Goal: Task Accomplishment & Management: Use online tool/utility

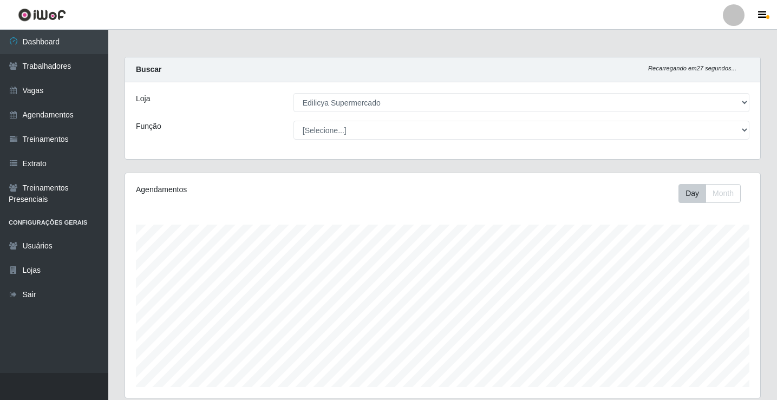
select select "460"
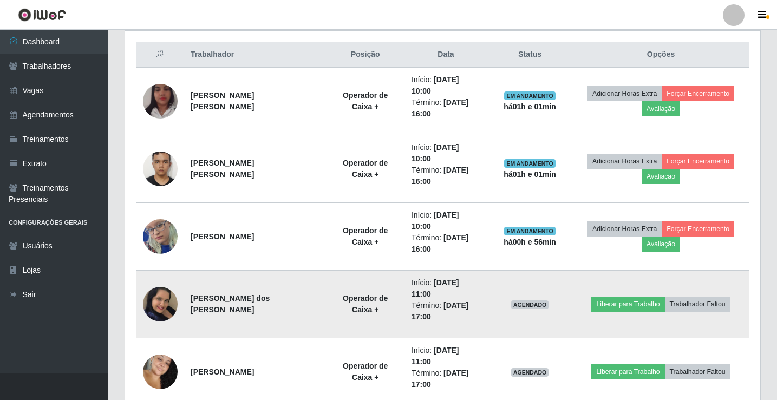
scroll to position [433, 0]
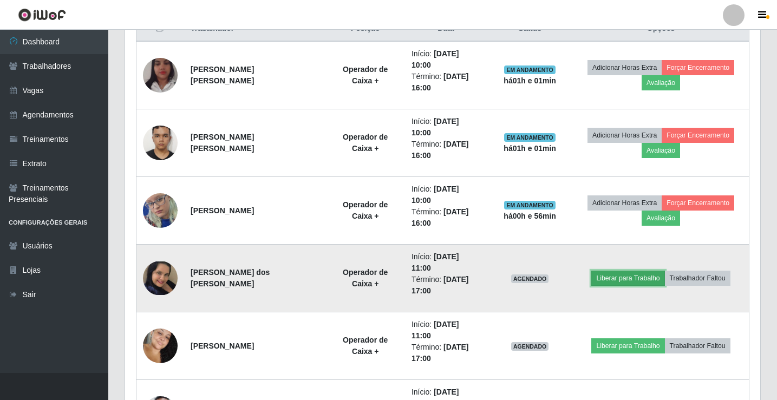
click at [639, 271] on button "Liberar para Trabalho" at bounding box center [627, 278] width 73 height 15
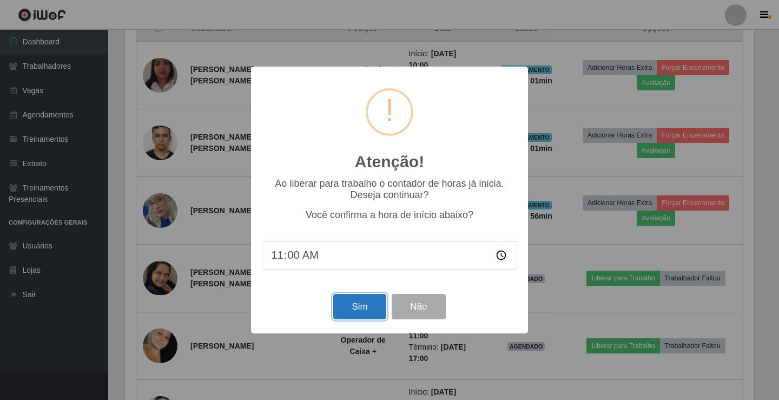
click at [346, 309] on button "Sim" at bounding box center [359, 306] width 53 height 25
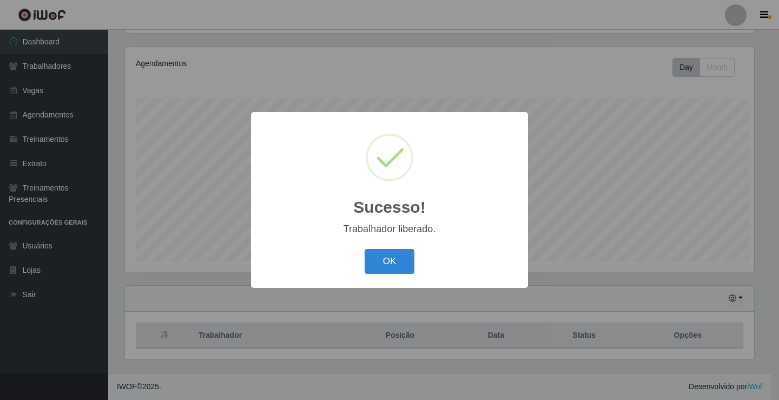
click at [608, 294] on div "Sucesso! × Trabalhador liberado. OK Cancel" at bounding box center [389, 200] width 779 height 400
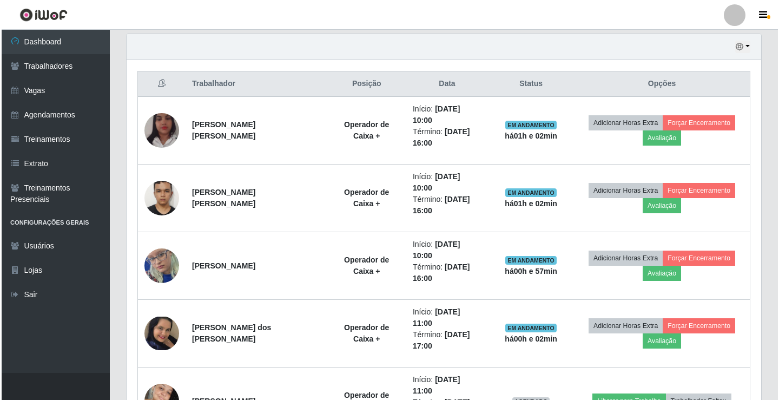
scroll to position [397, 0]
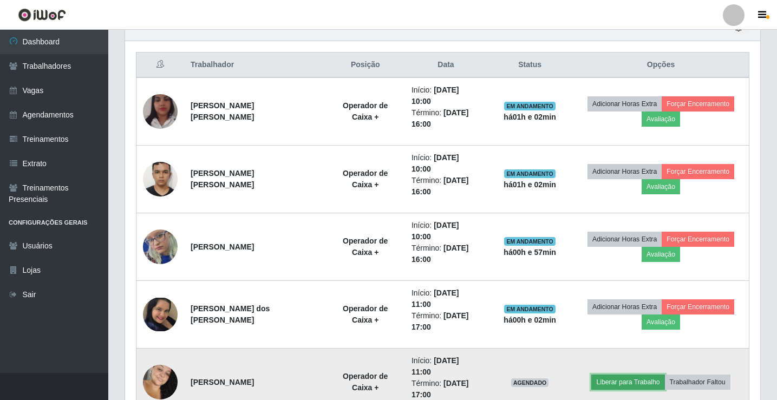
click at [612, 375] on button "Liberar para Trabalho" at bounding box center [627, 382] width 73 height 15
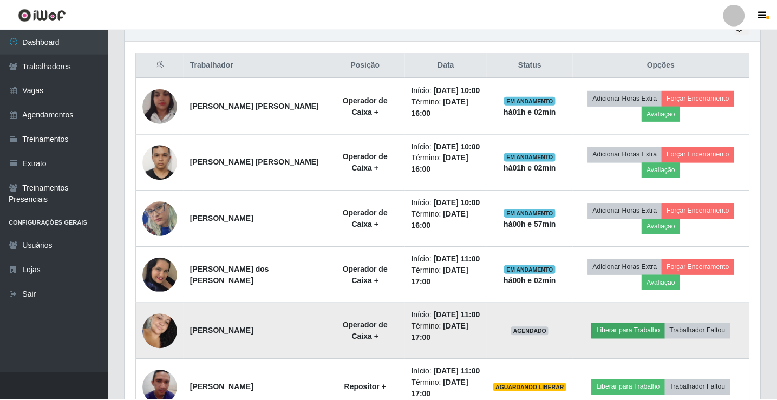
scroll to position [225, 629]
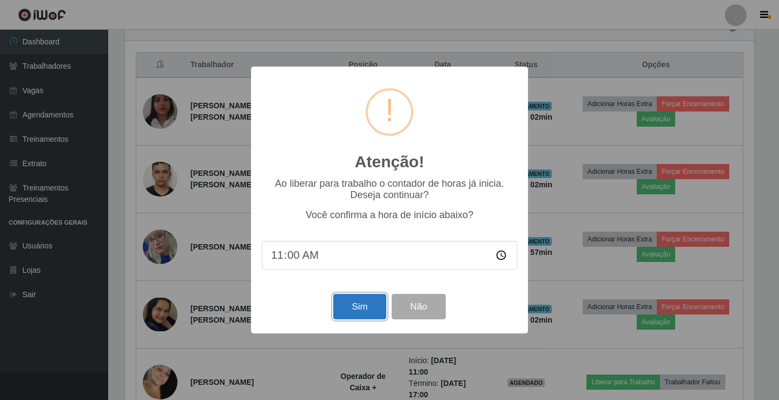
click at [369, 306] on button "Sim" at bounding box center [359, 306] width 53 height 25
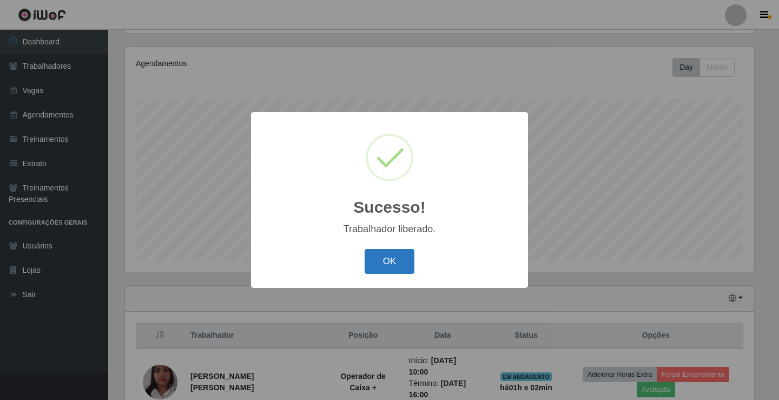
click at [384, 264] on button "OK" at bounding box center [390, 261] width 50 height 25
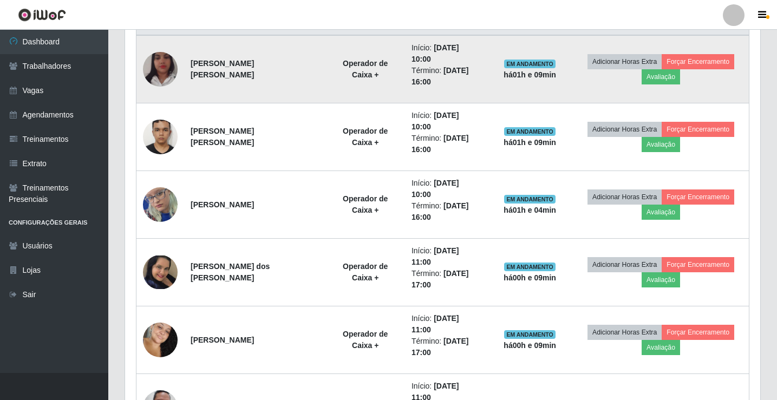
scroll to position [576, 0]
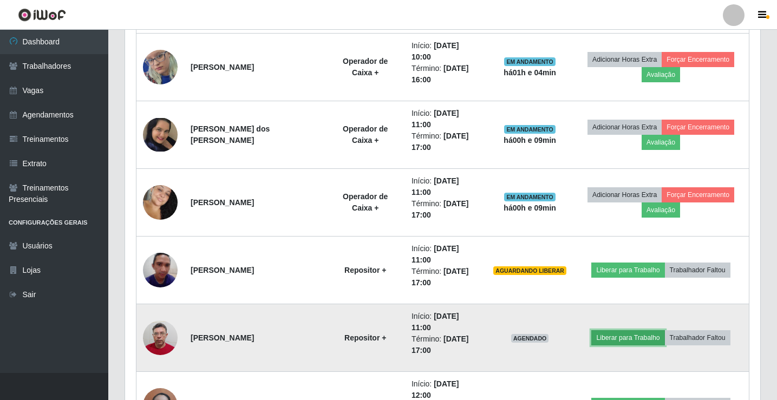
click at [637, 330] on button "Liberar para Trabalho" at bounding box center [627, 337] width 73 height 15
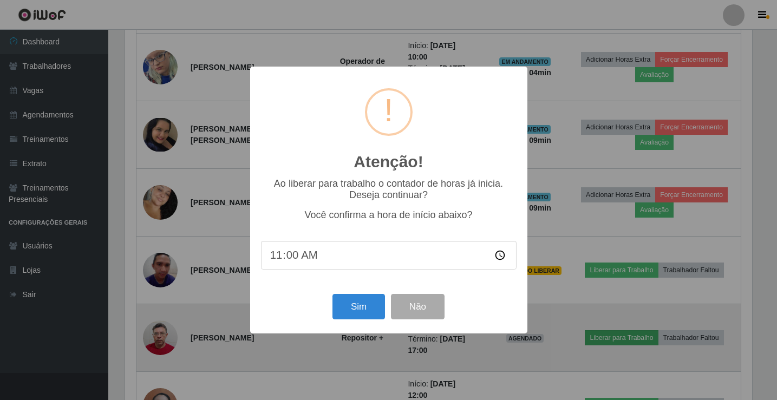
scroll to position [225, 629]
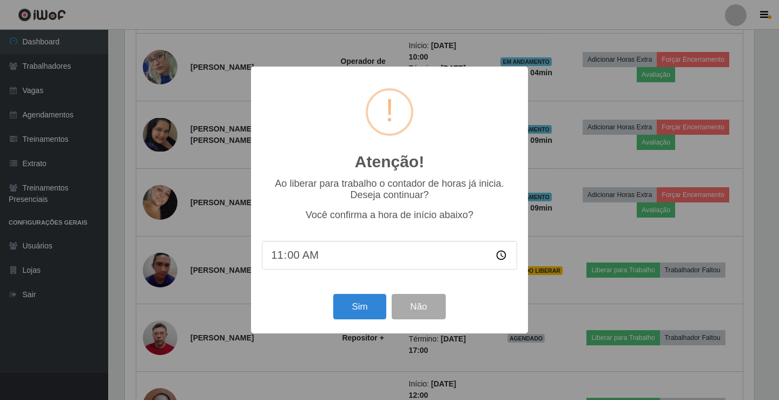
click at [291, 259] on input "11:00" at bounding box center [389, 255] width 255 height 29
type input "11:10"
click at [359, 310] on button "Sim" at bounding box center [359, 306] width 53 height 25
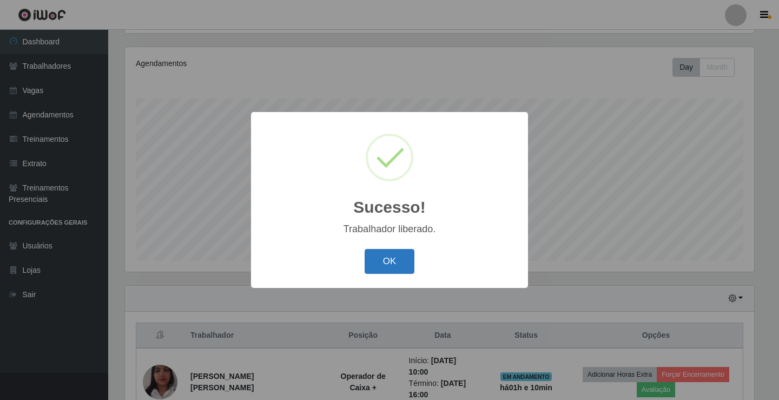
click at [392, 266] on button "OK" at bounding box center [390, 261] width 50 height 25
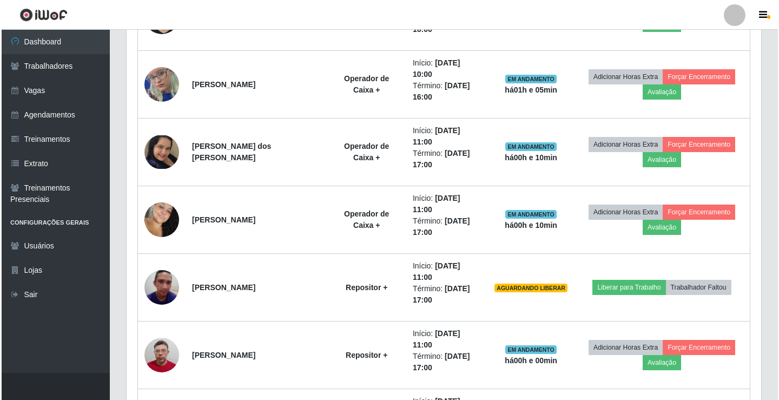
scroll to position [576, 0]
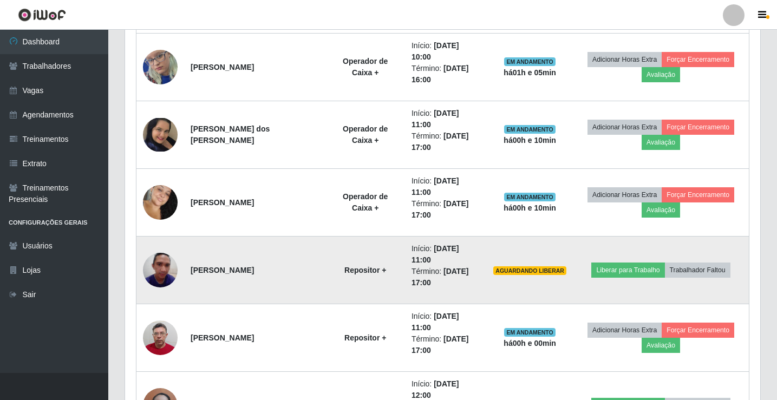
click at [158, 247] on img at bounding box center [160, 270] width 35 height 46
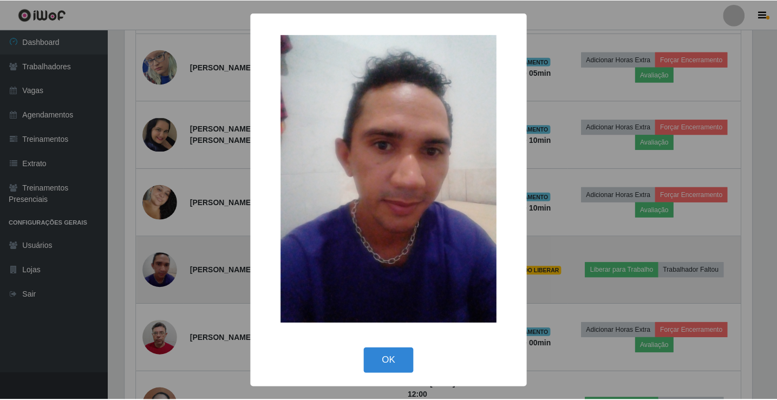
scroll to position [225, 629]
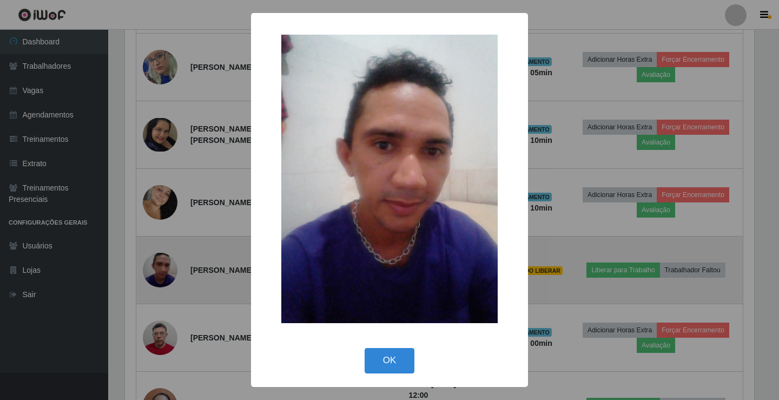
click at [158, 204] on div "× OK Cancel" at bounding box center [389, 200] width 779 height 400
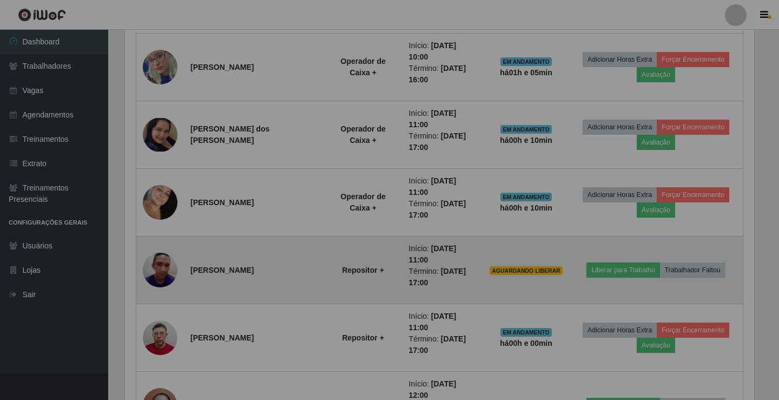
scroll to position [225, 635]
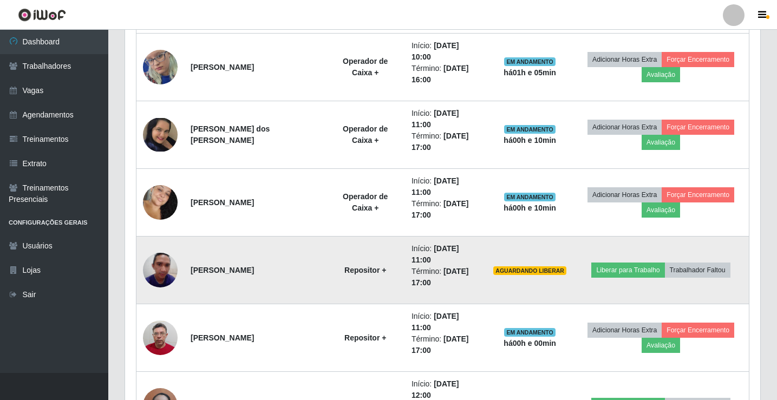
click at [164, 247] on img at bounding box center [160, 270] width 35 height 46
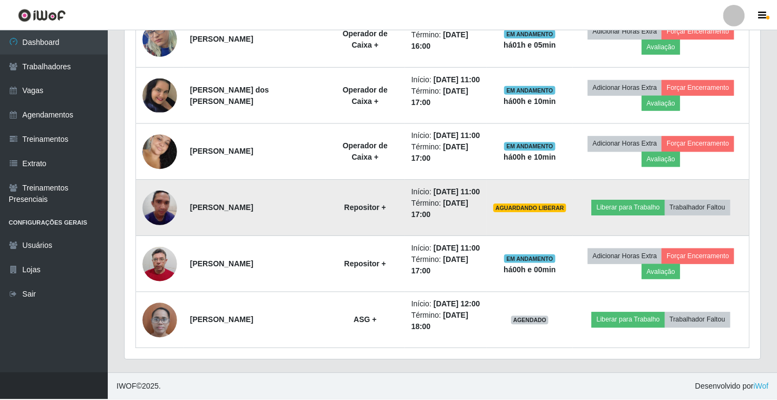
scroll to position [225, 629]
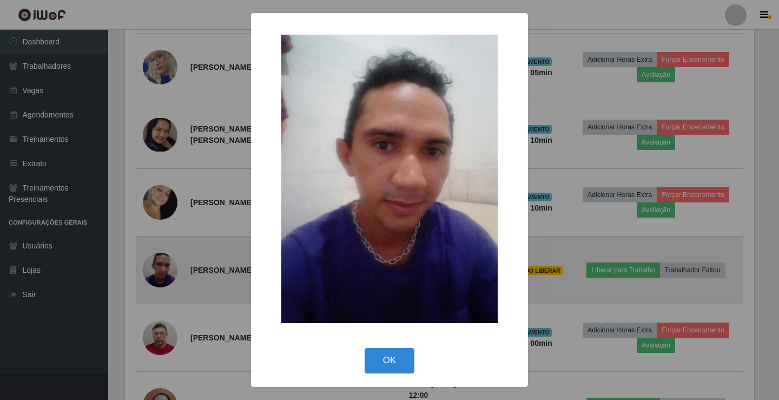
click at [164, 207] on div "× OK Cancel" at bounding box center [389, 200] width 779 height 400
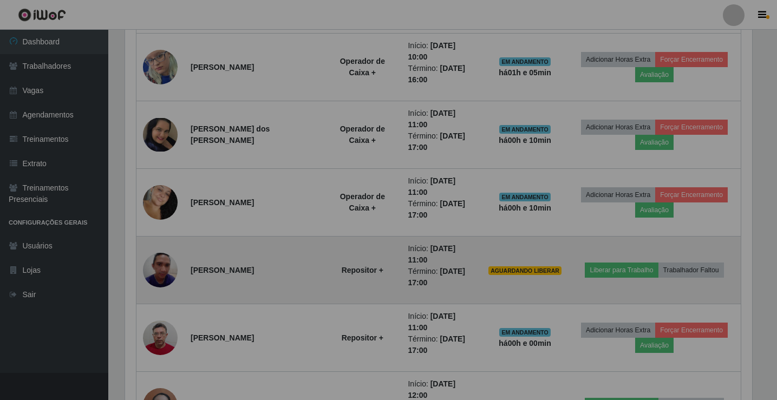
scroll to position [225, 635]
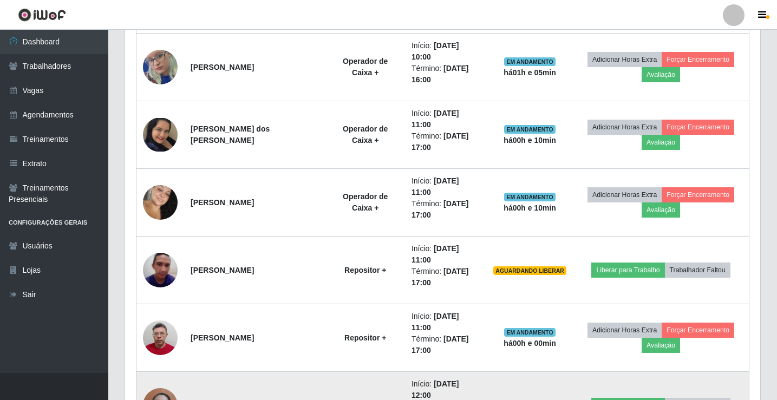
click at [168, 382] on img at bounding box center [160, 405] width 35 height 46
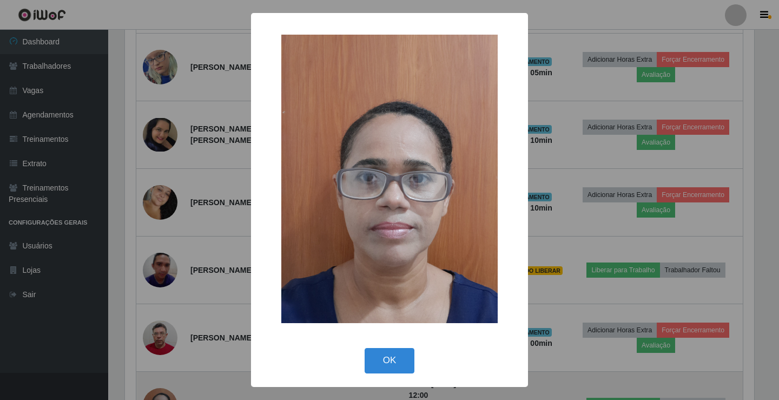
click at [168, 318] on div "× OK Cancel" at bounding box center [389, 200] width 779 height 400
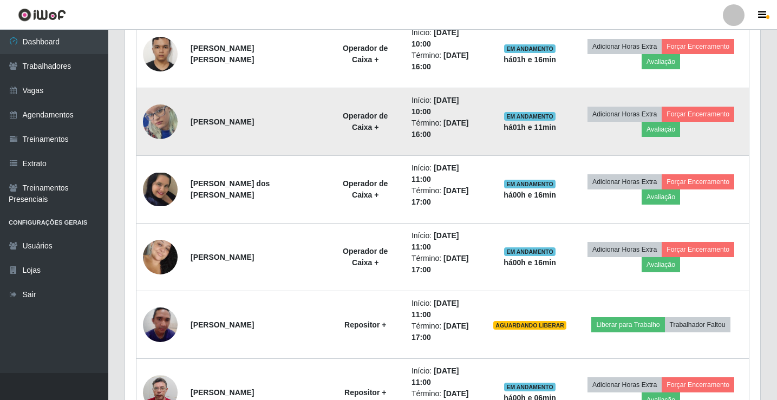
scroll to position [522, 0]
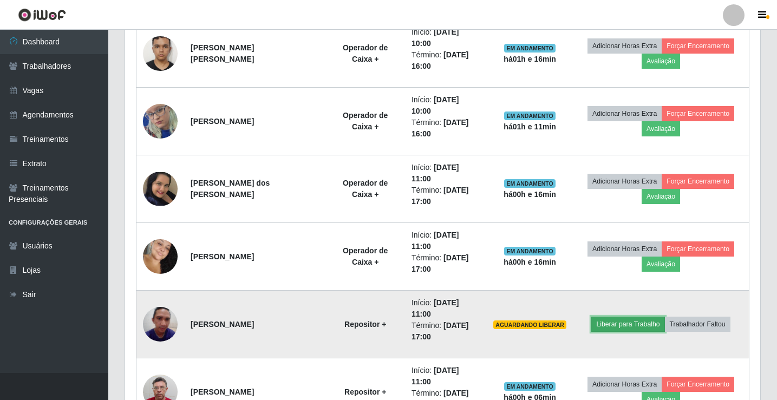
click at [612, 317] on button "Liberar para Trabalho" at bounding box center [627, 324] width 73 height 15
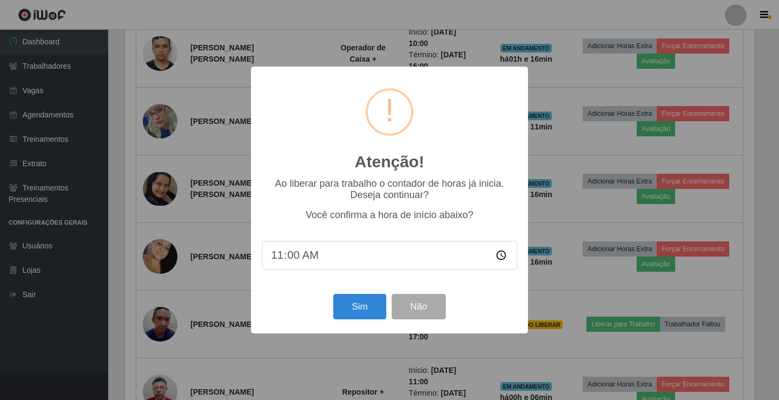
click at [330, 263] on input "11:00" at bounding box center [389, 255] width 255 height 29
click at [322, 264] on input "11:00" at bounding box center [389, 255] width 255 height 29
drag, startPoint x: 305, startPoint y: 259, endPoint x: 297, endPoint y: 259, distance: 7.6
click at [298, 259] on input "11:00" at bounding box center [389, 255] width 255 height 29
click at [296, 259] on input "11:00" at bounding box center [389, 255] width 255 height 29
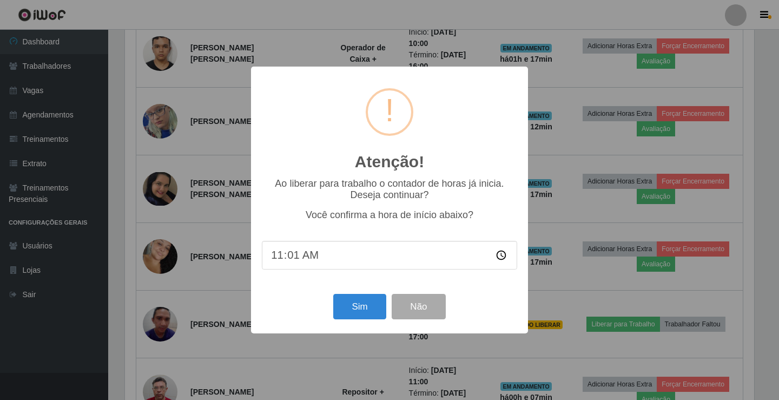
type input "11:17"
click at [356, 302] on button "Sim" at bounding box center [359, 306] width 53 height 25
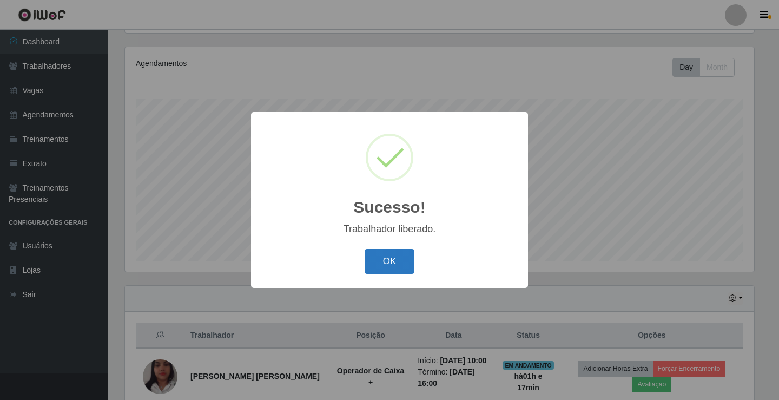
click at [404, 271] on button "OK" at bounding box center [390, 261] width 50 height 25
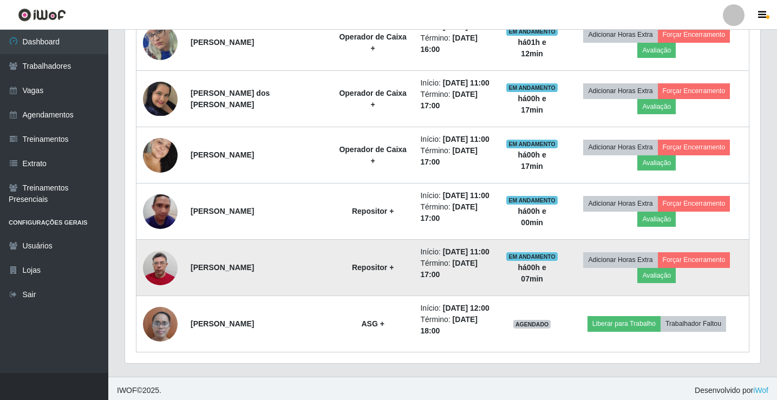
scroll to position [576, 0]
